Goal: Book appointment/travel/reservation

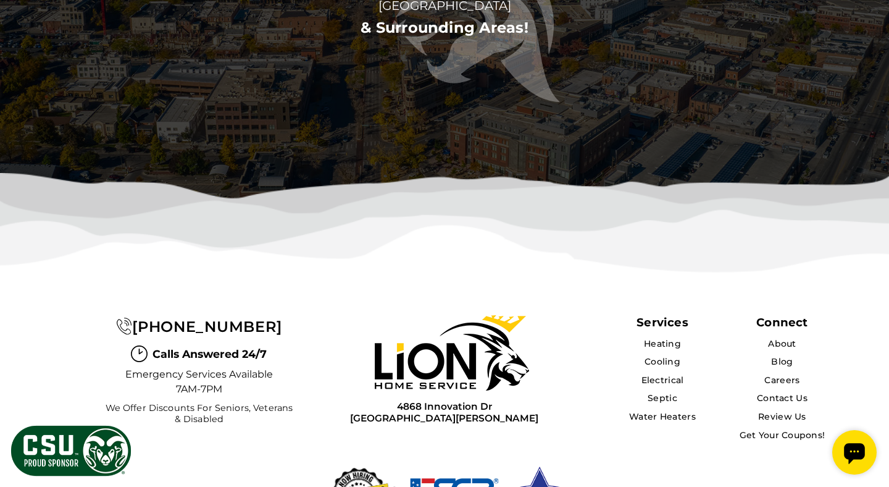
scroll to position [3918, 0]
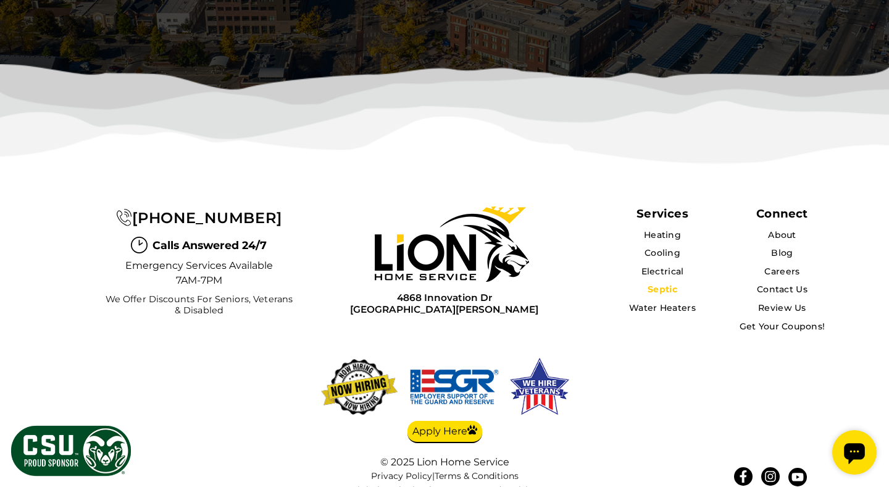
click at [662, 284] on link "Septic" at bounding box center [663, 289] width 30 height 11
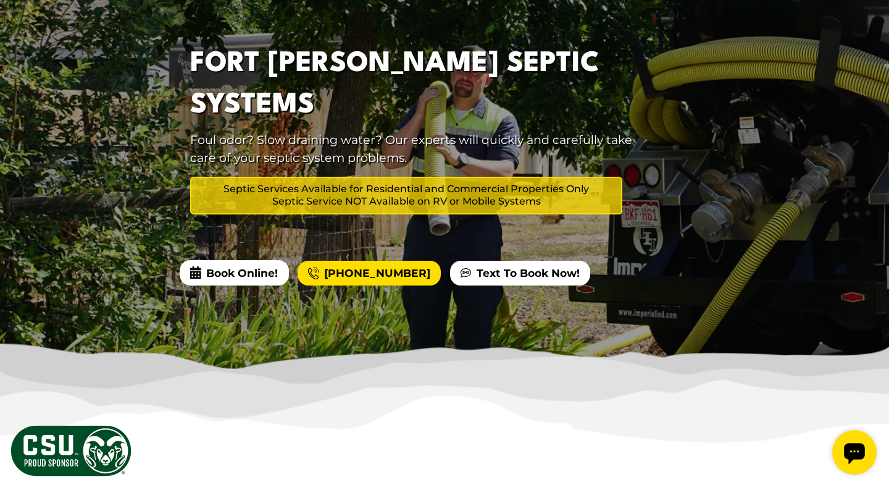
scroll to position [280, 0]
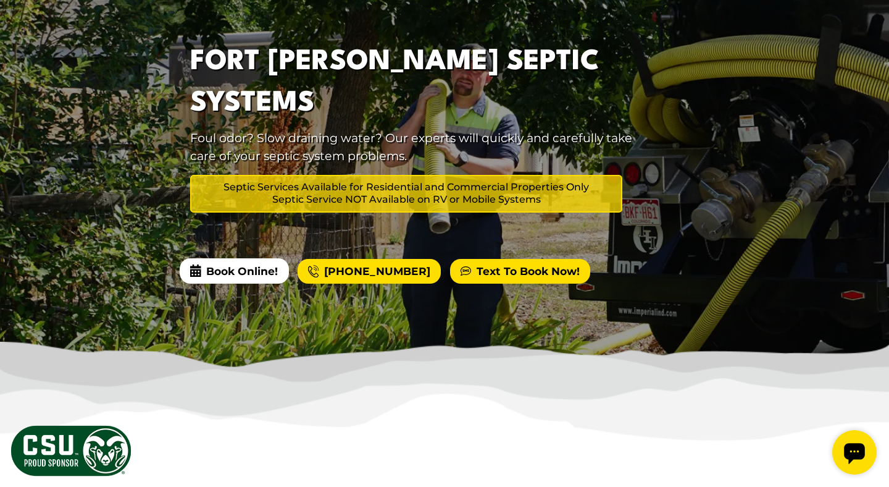
click at [521, 259] on link "Text To Book Now!" at bounding box center [520, 271] width 140 height 25
click at [485, 259] on link "Text To Book Now!" at bounding box center [520, 271] width 140 height 25
